Goal: Information Seeking & Learning: Learn about a topic

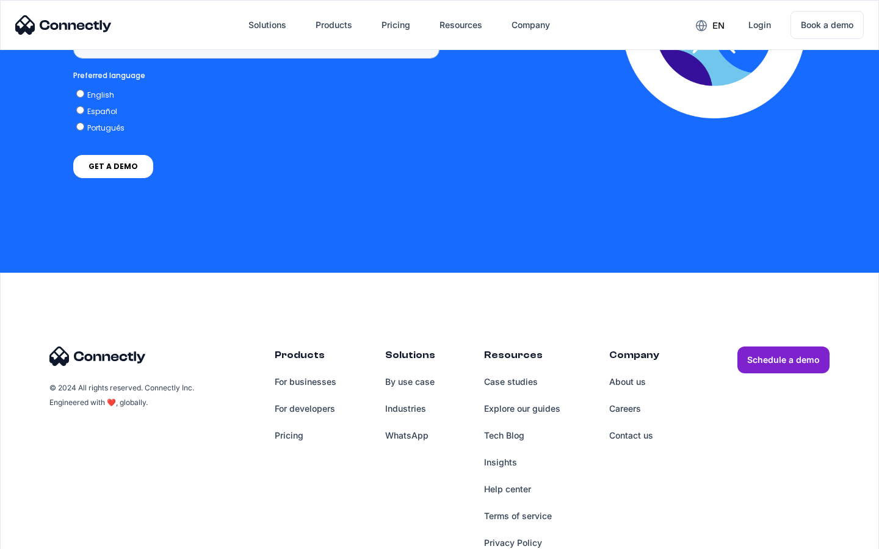
scroll to position [925, 0]
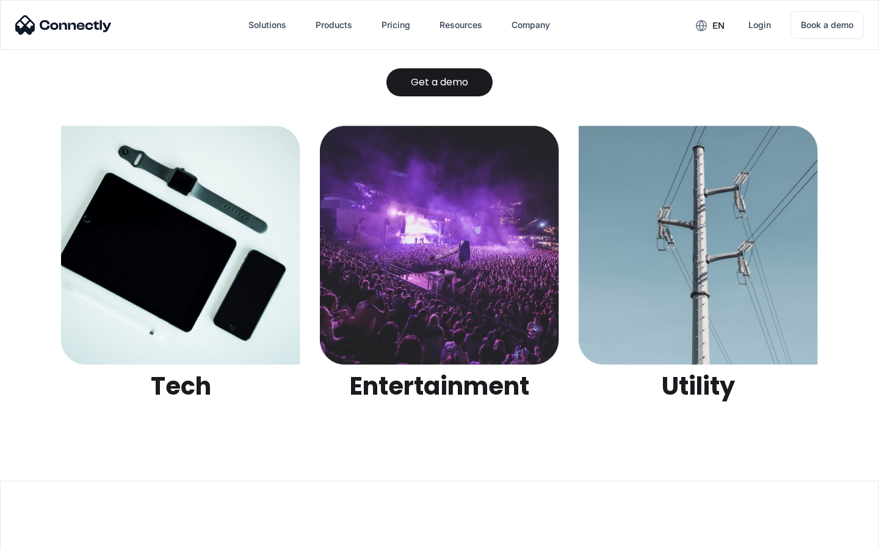
scroll to position [3850, 0]
